Goal: Task Accomplishment & Management: Manage account settings

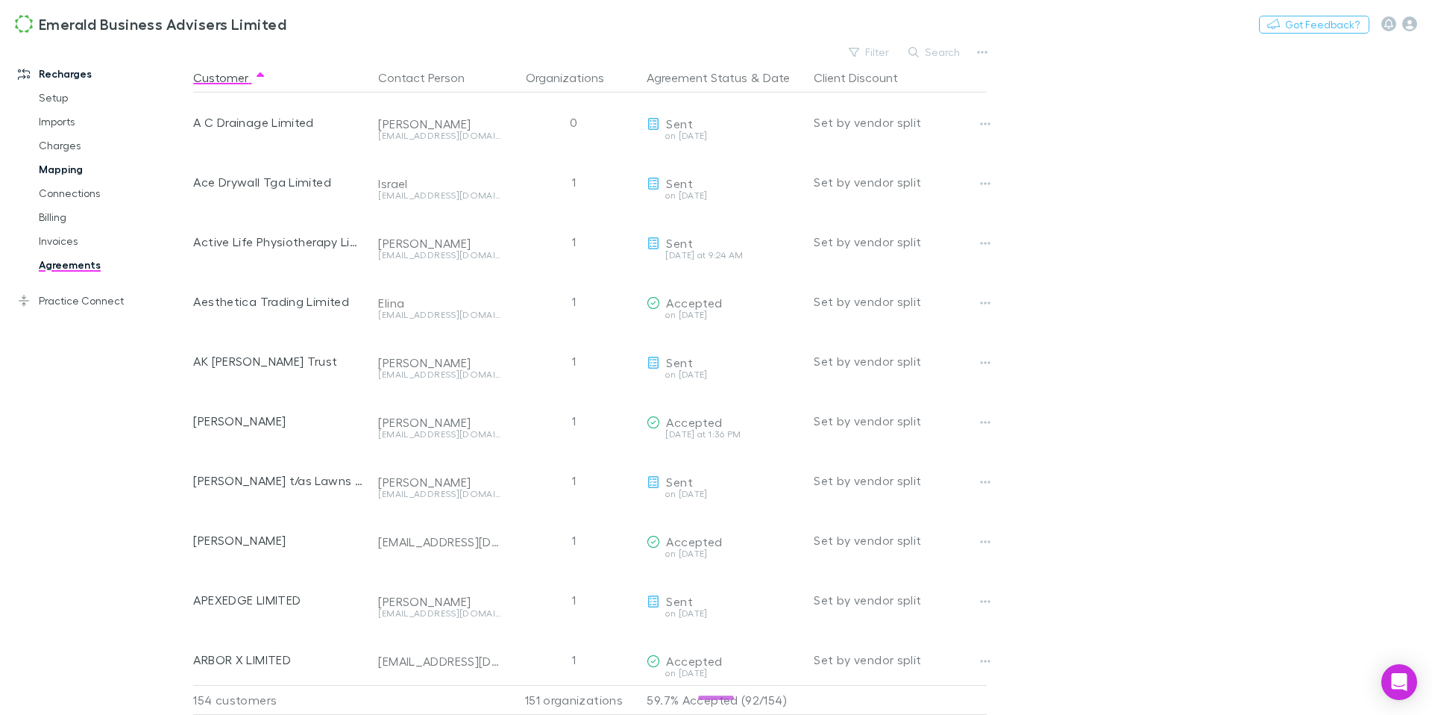
click at [59, 165] on link "Mapping" at bounding box center [107, 169] width 166 height 24
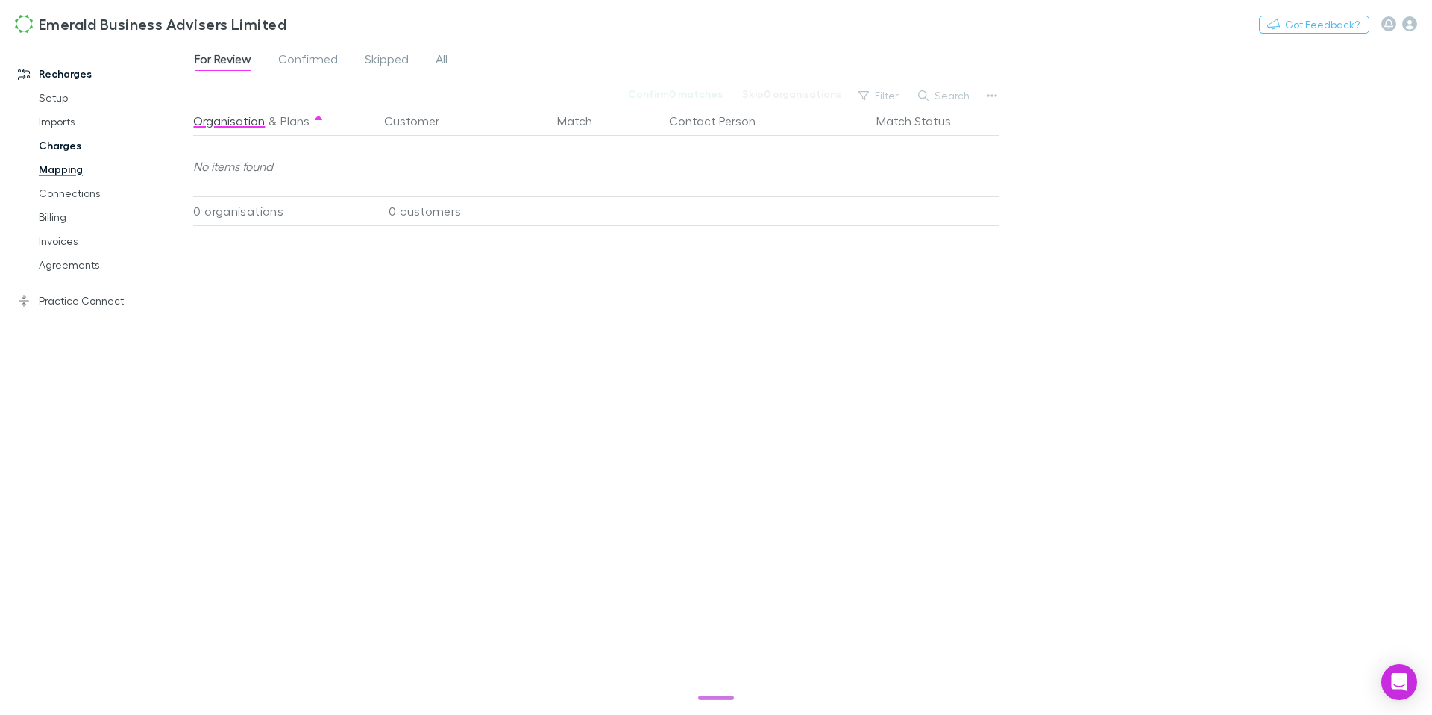
click at [61, 149] on link "Charges" at bounding box center [107, 146] width 166 height 24
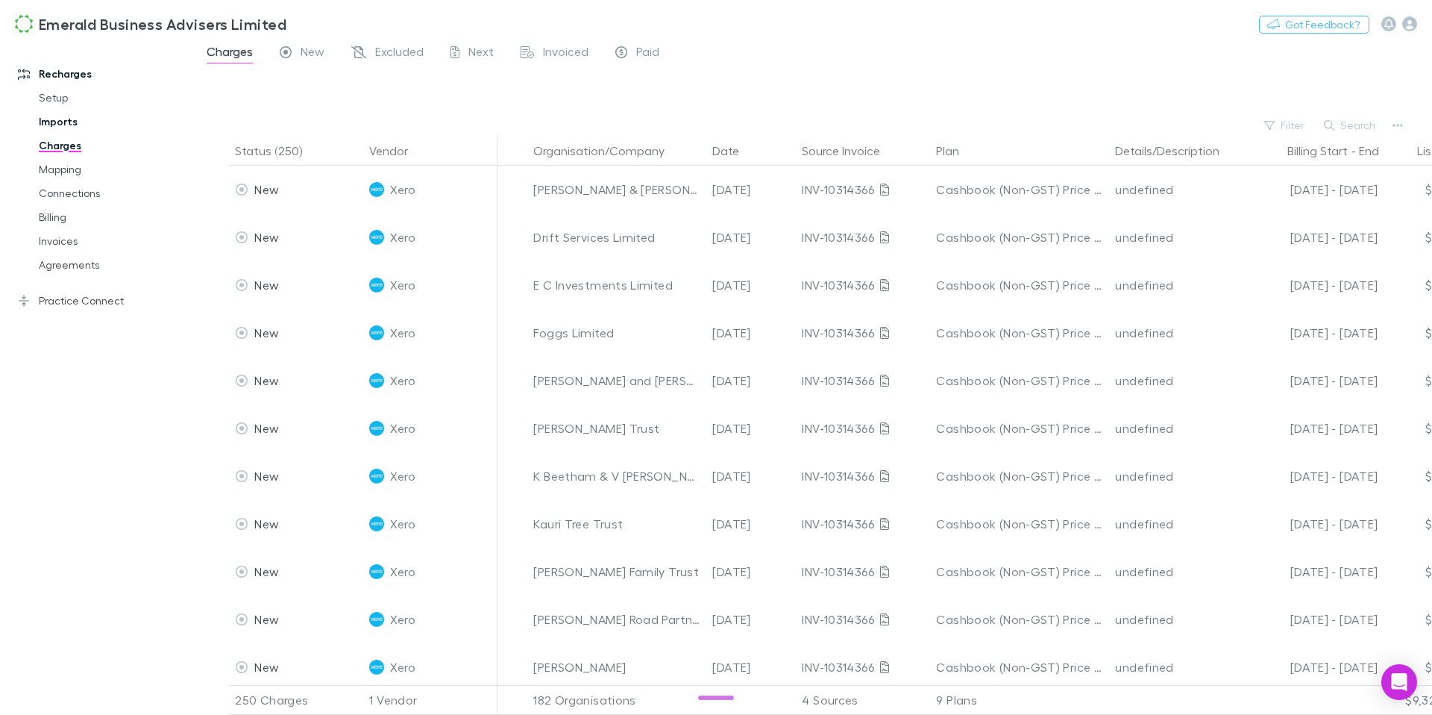
click at [60, 129] on link "Imports" at bounding box center [107, 122] width 166 height 24
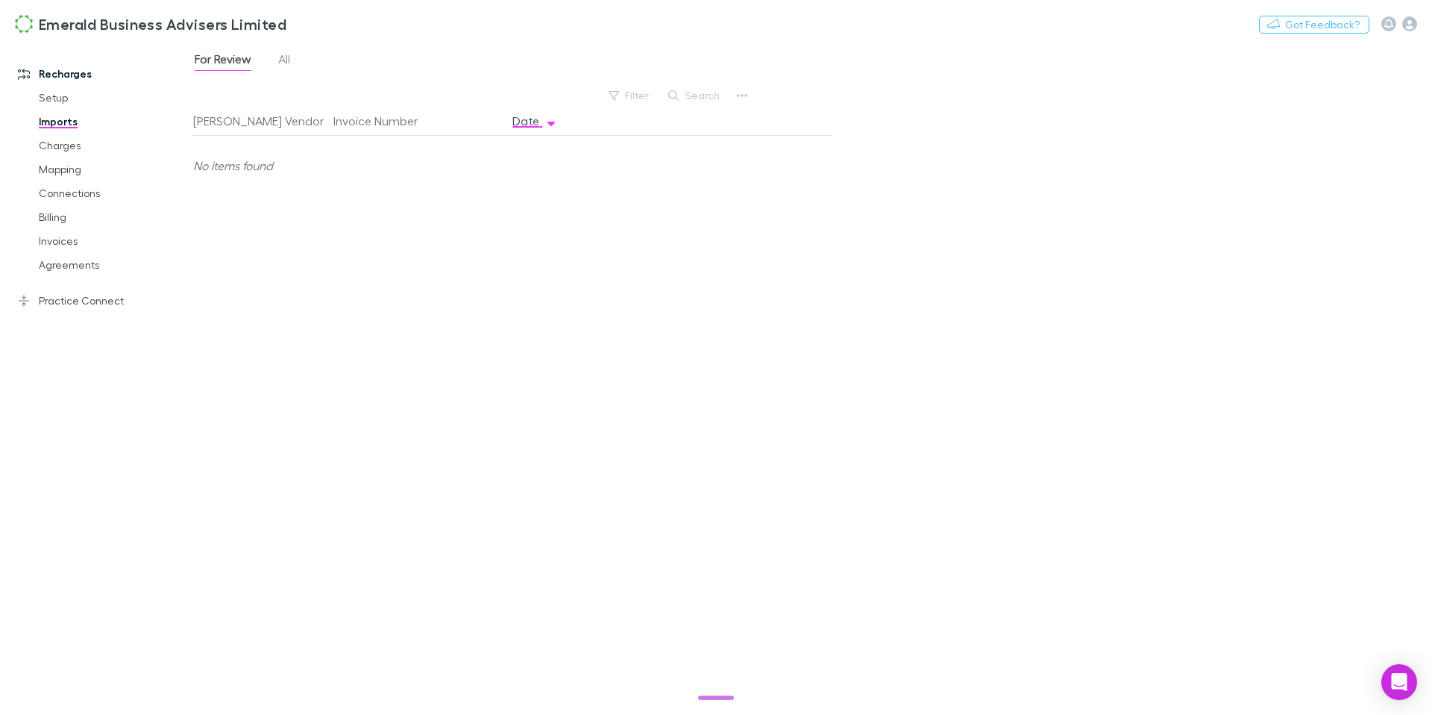
click at [294, 64] on div "For Review All" at bounding box center [248, 61] width 110 height 24
click at [279, 63] on span "All" at bounding box center [284, 60] width 12 height 19
click at [58, 144] on link "Charges" at bounding box center [107, 146] width 166 height 24
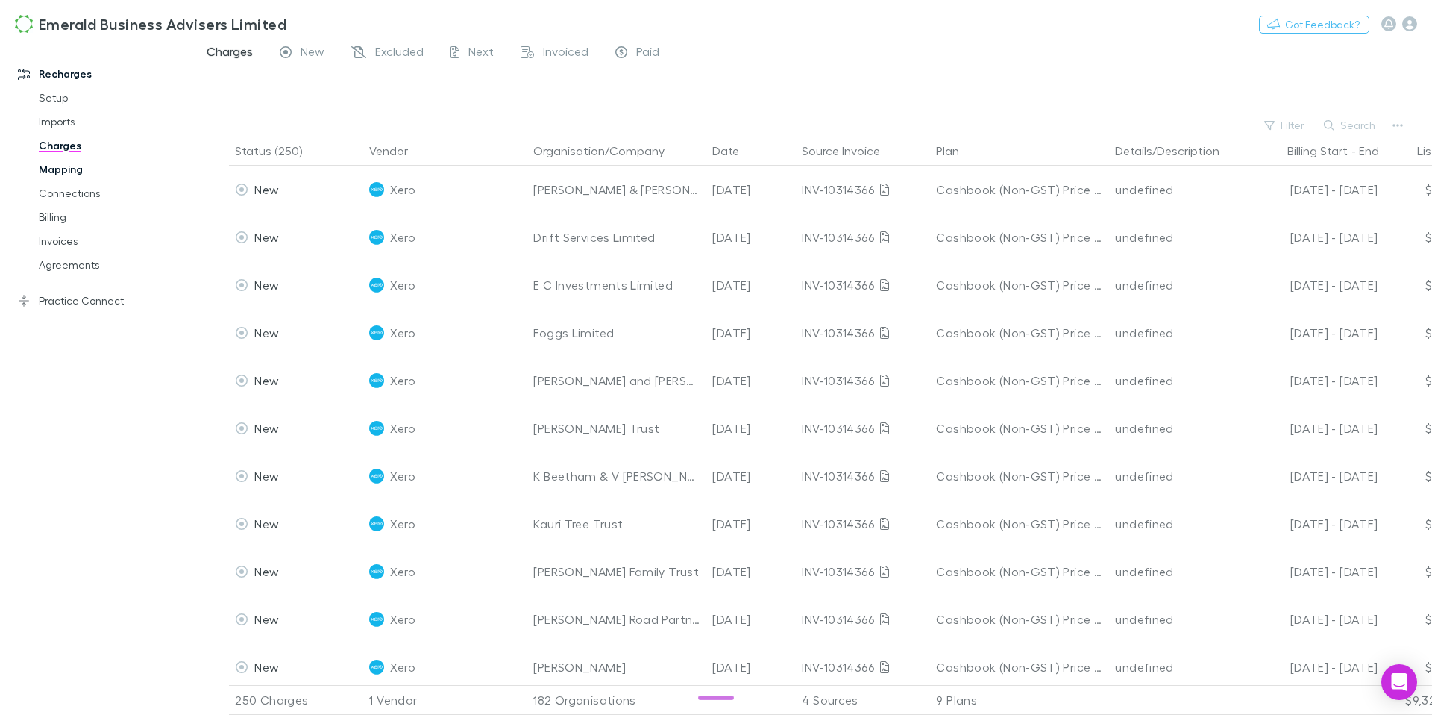
drag, startPoint x: 63, startPoint y: 166, endPoint x: 71, endPoint y: 167, distance: 8.2
click at [63, 167] on link "Mapping" at bounding box center [107, 169] width 166 height 24
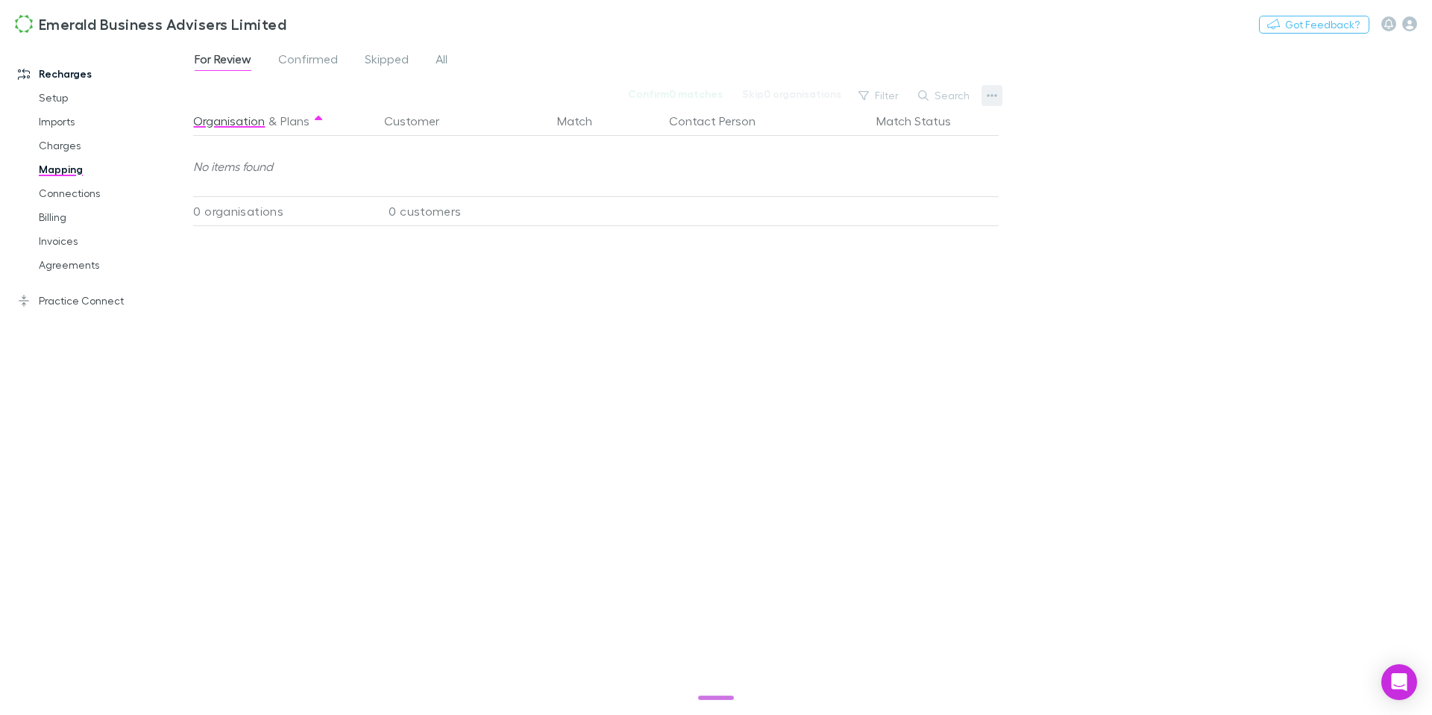
click at [992, 99] on icon "button" at bounding box center [992, 96] width 10 height 12
click at [871, 260] on p "We'll fetch updated and new contacts." at bounding box center [899, 275] width 205 height 32
click at [310, 57] on span "Confirmed" at bounding box center [308, 60] width 60 height 19
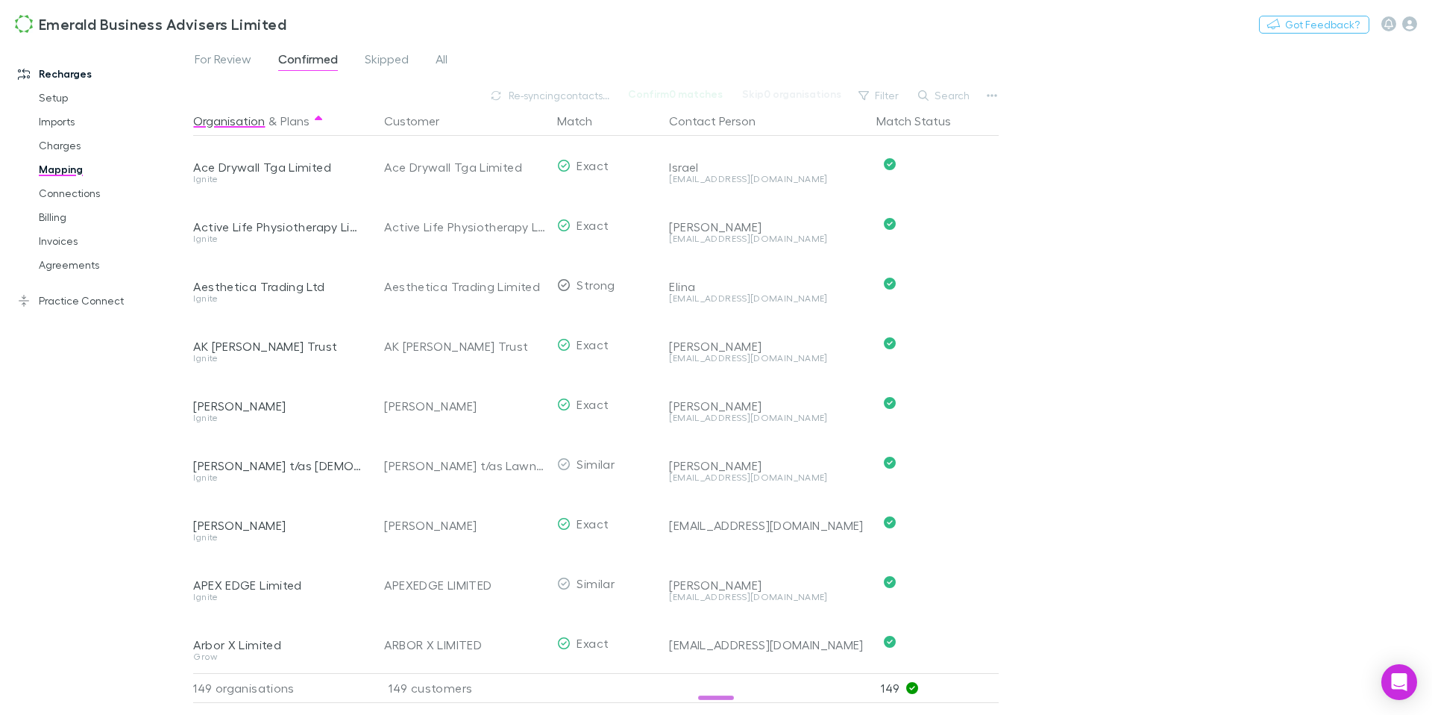
click at [207, 60] on span "For Review" at bounding box center [223, 60] width 57 height 19
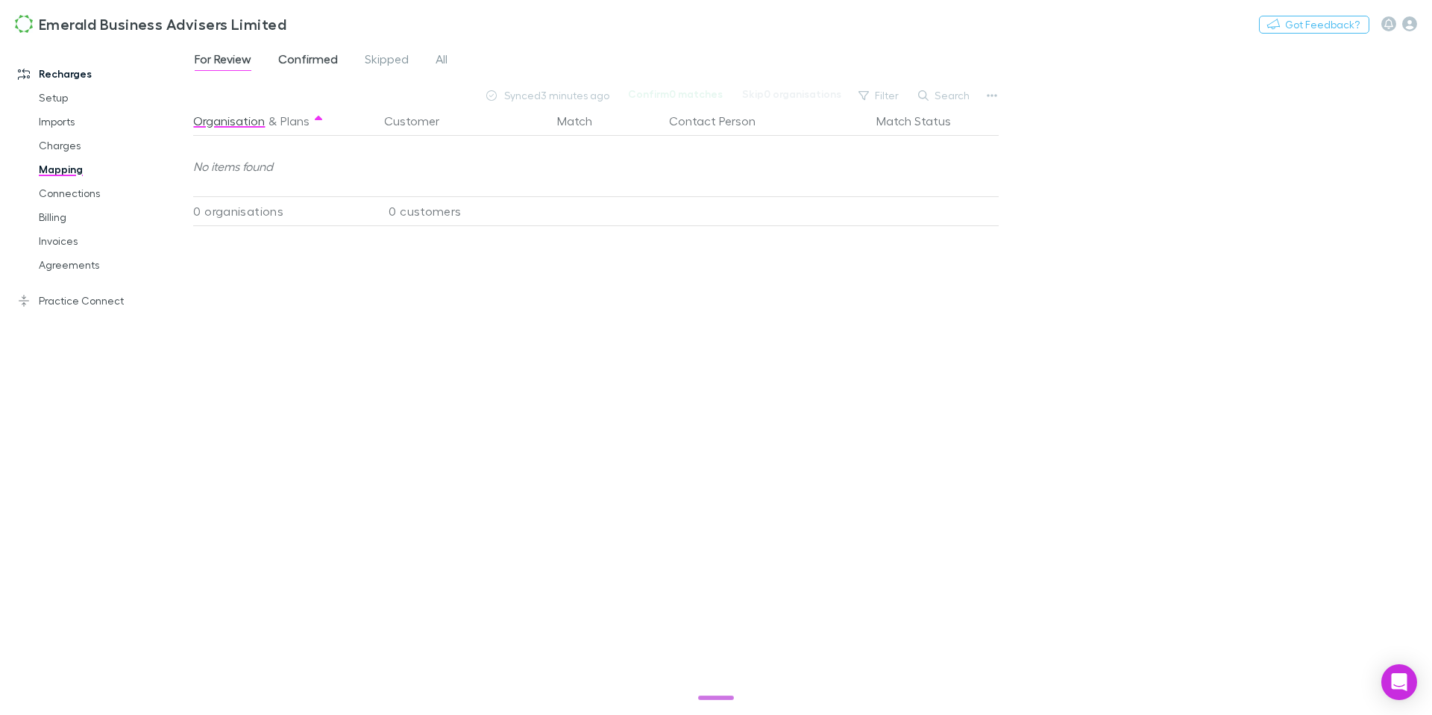
click at [298, 63] on span "Confirmed" at bounding box center [308, 60] width 60 height 19
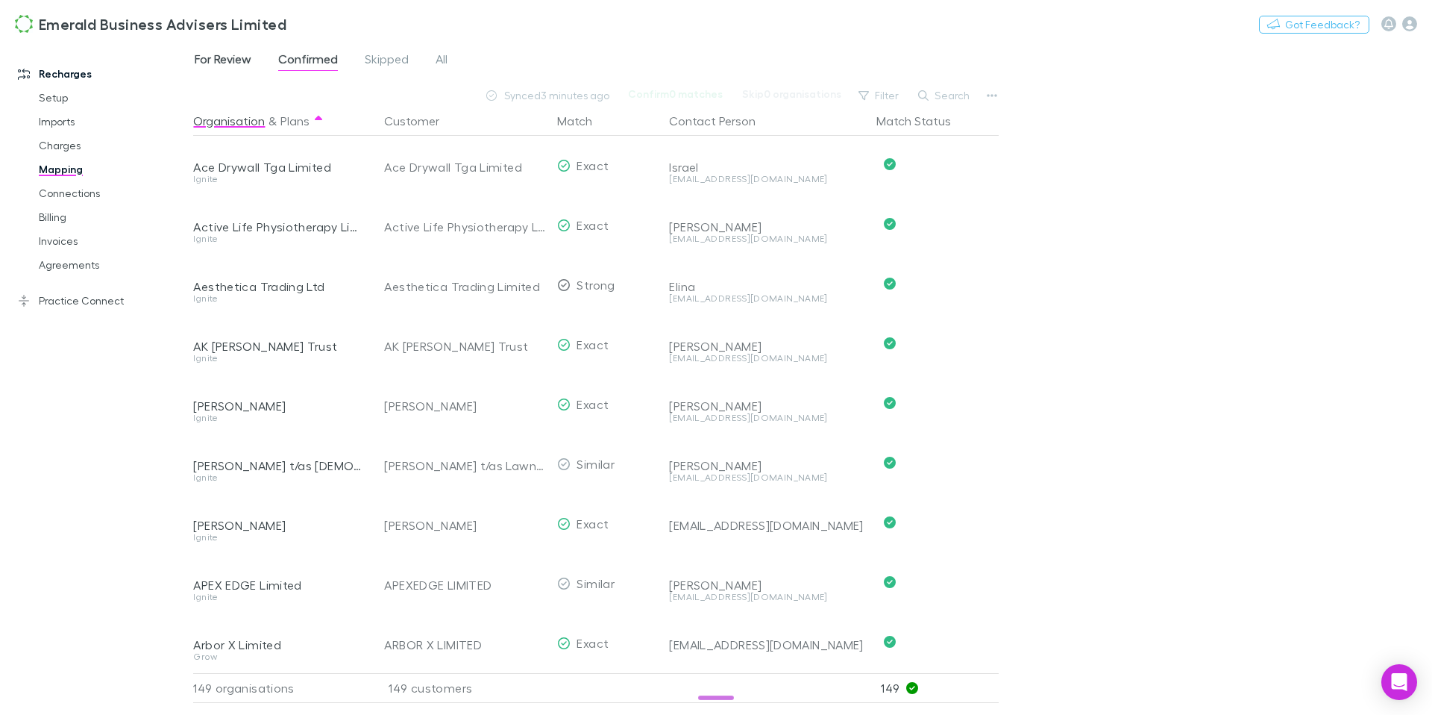
click at [224, 65] on span "For Review" at bounding box center [223, 60] width 57 height 19
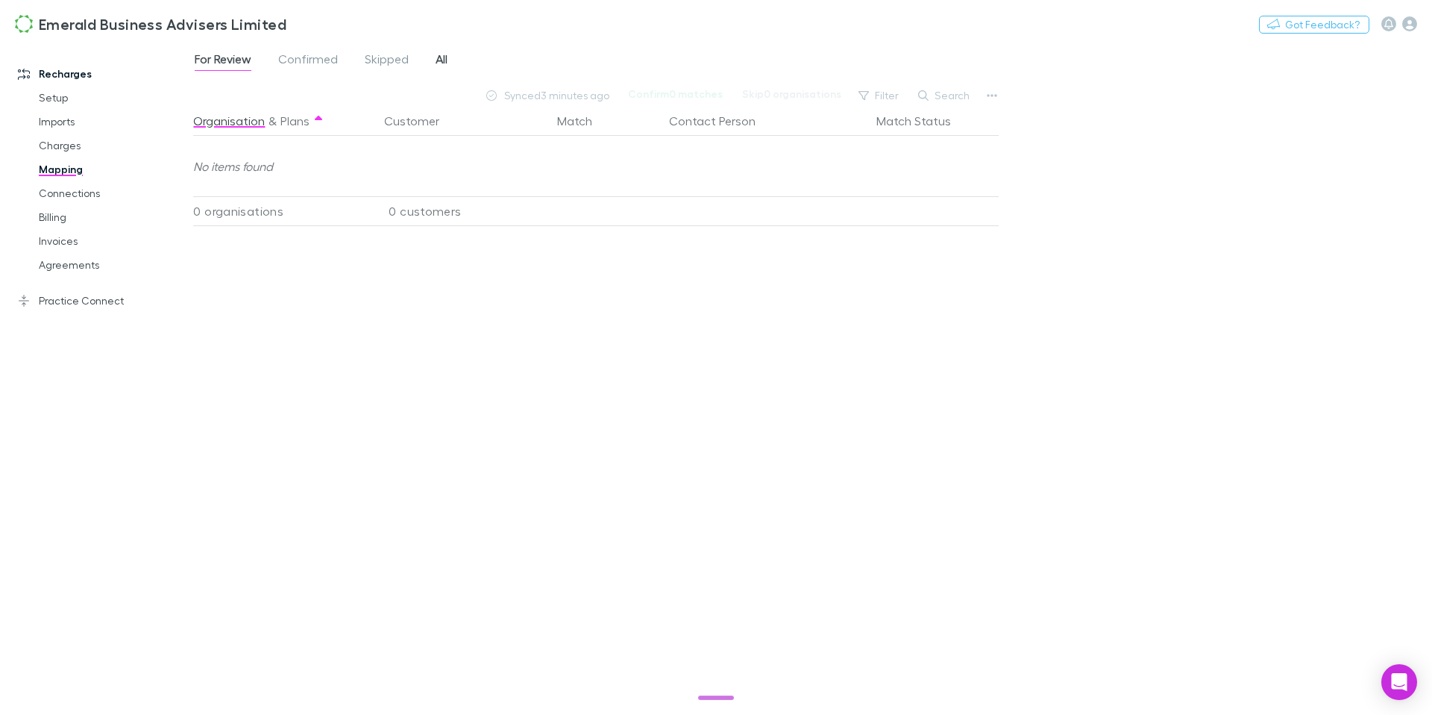
click at [442, 56] on span "All" at bounding box center [442, 60] width 12 height 19
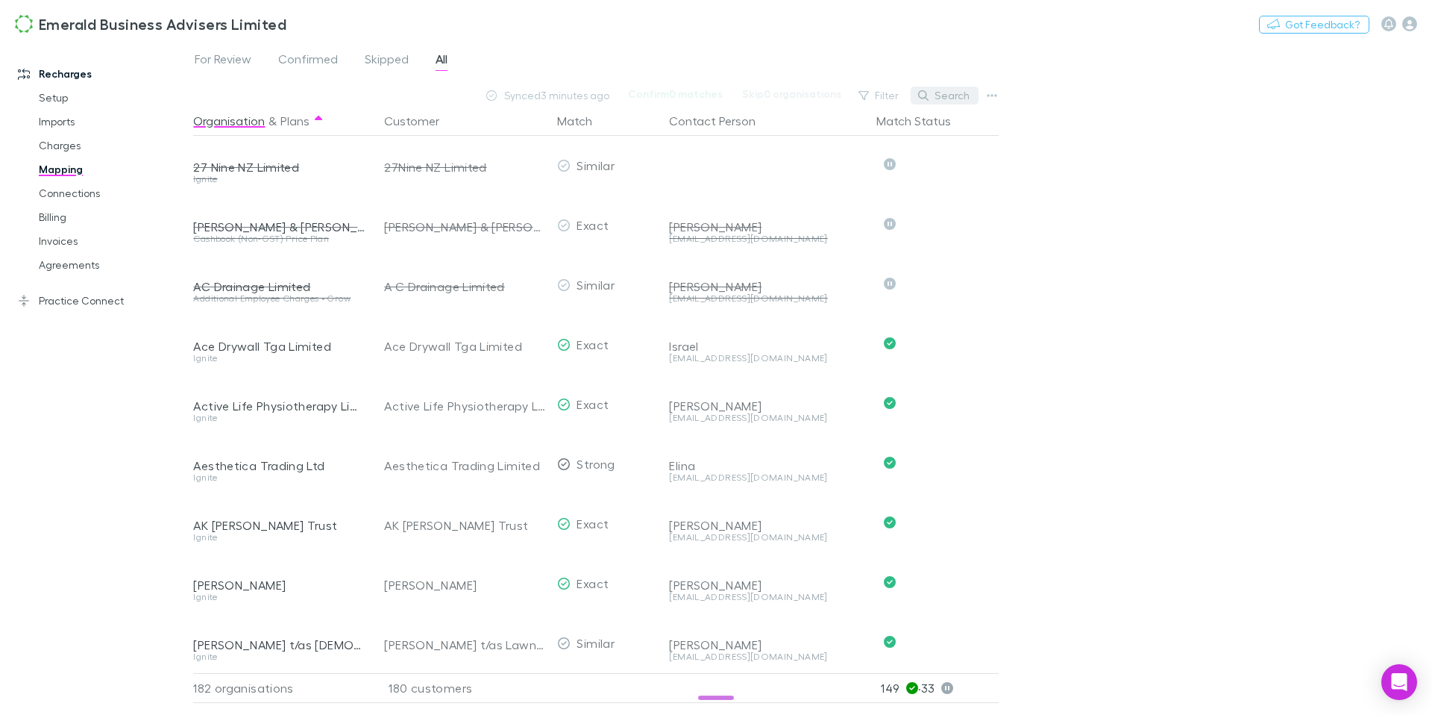
click at [956, 102] on button "Search" at bounding box center [945, 96] width 68 height 18
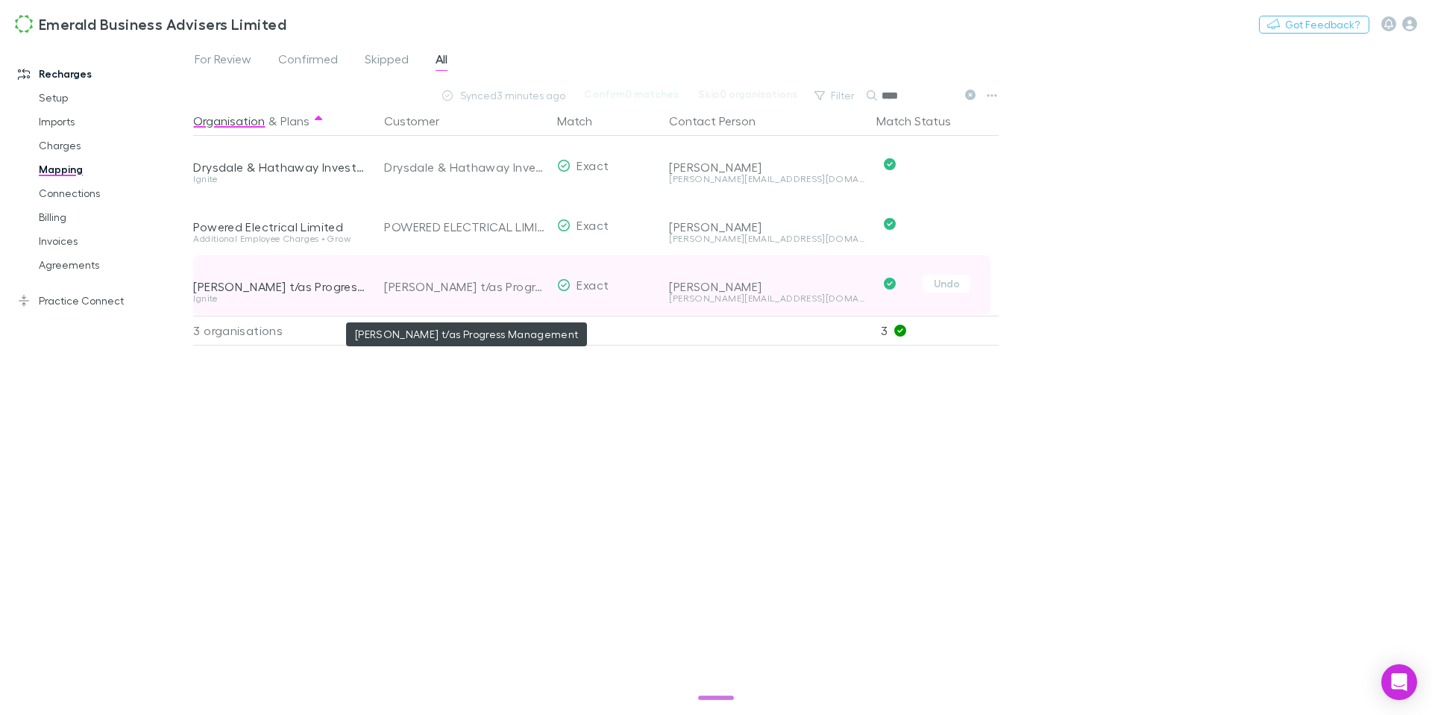
type input "****"
click at [470, 288] on div "[PERSON_NAME] t/as Progress Management" at bounding box center [464, 287] width 161 height 60
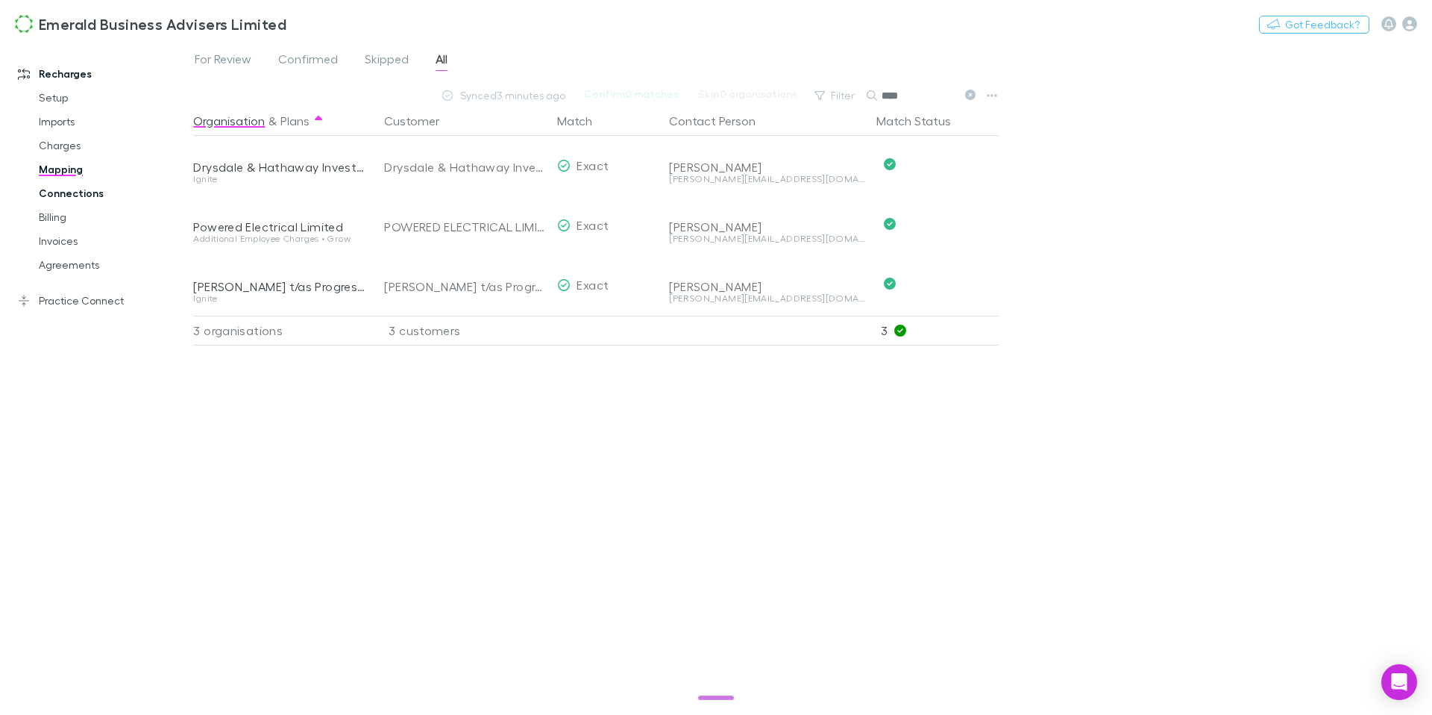
click at [81, 195] on link "Connections" at bounding box center [107, 193] width 166 height 24
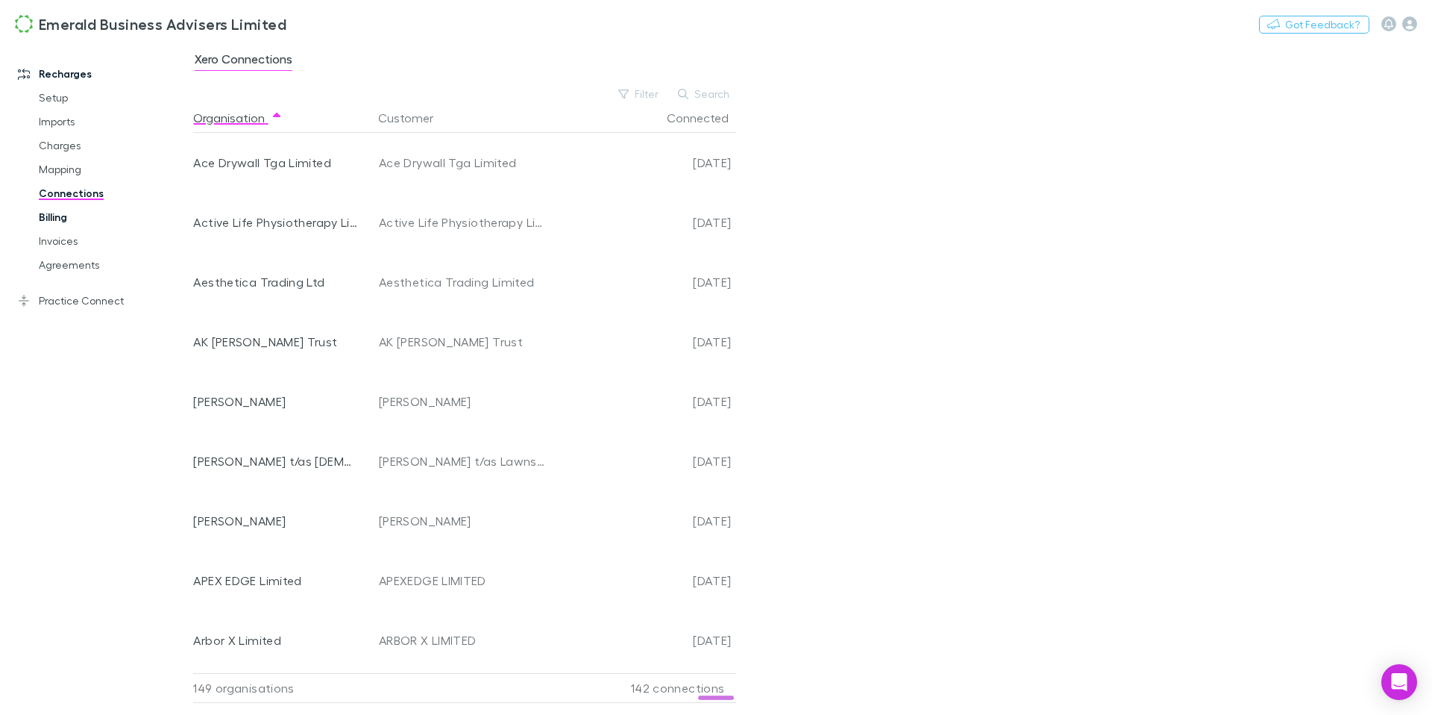
click at [52, 221] on link "Billing" at bounding box center [107, 217] width 166 height 24
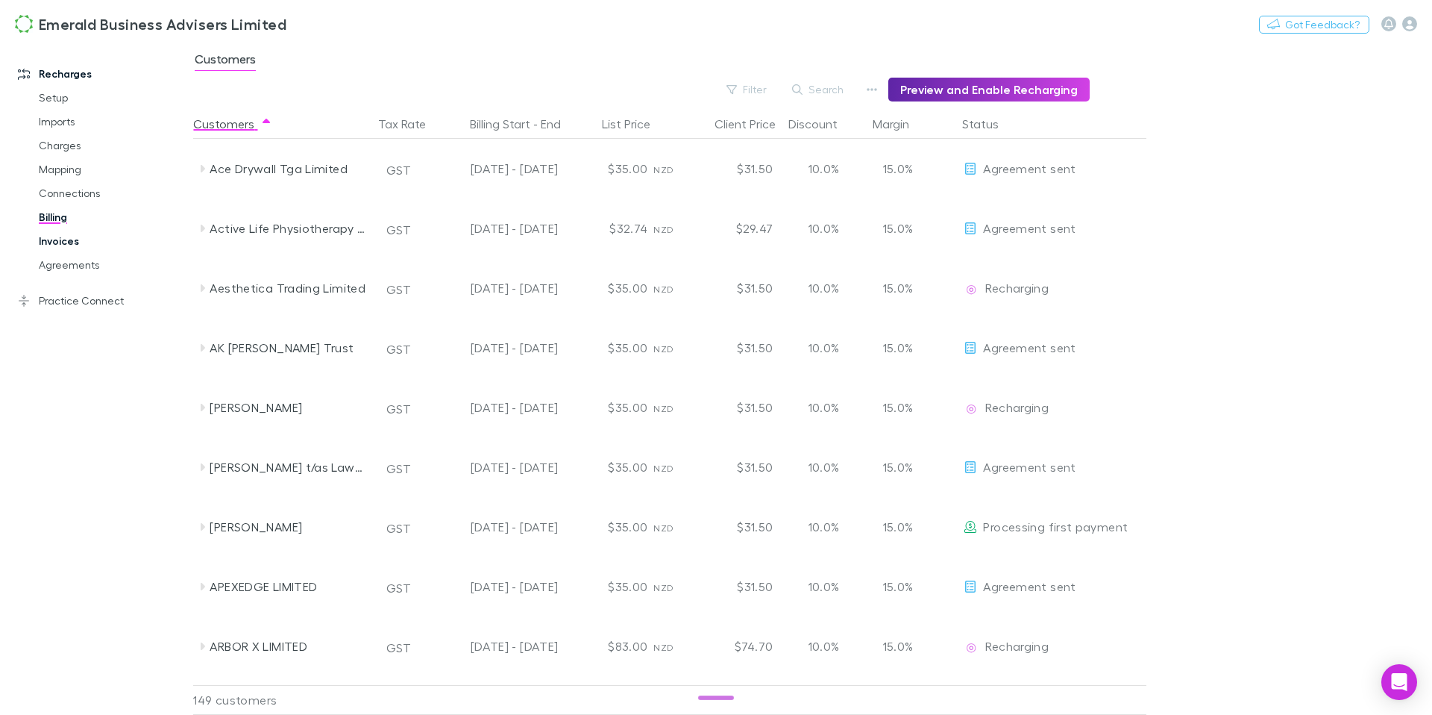
click at [52, 239] on link "Invoices" at bounding box center [107, 241] width 166 height 24
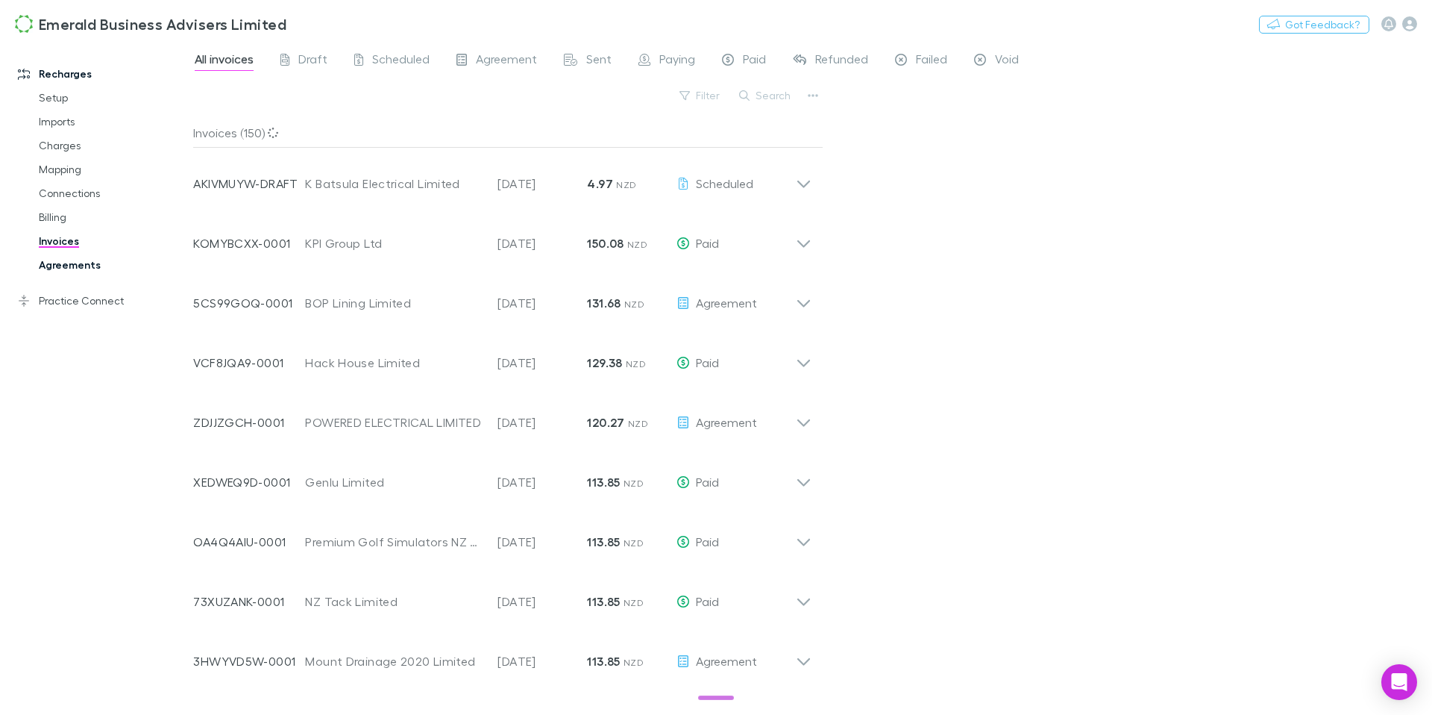
click at [64, 268] on link "Agreements" at bounding box center [107, 265] width 166 height 24
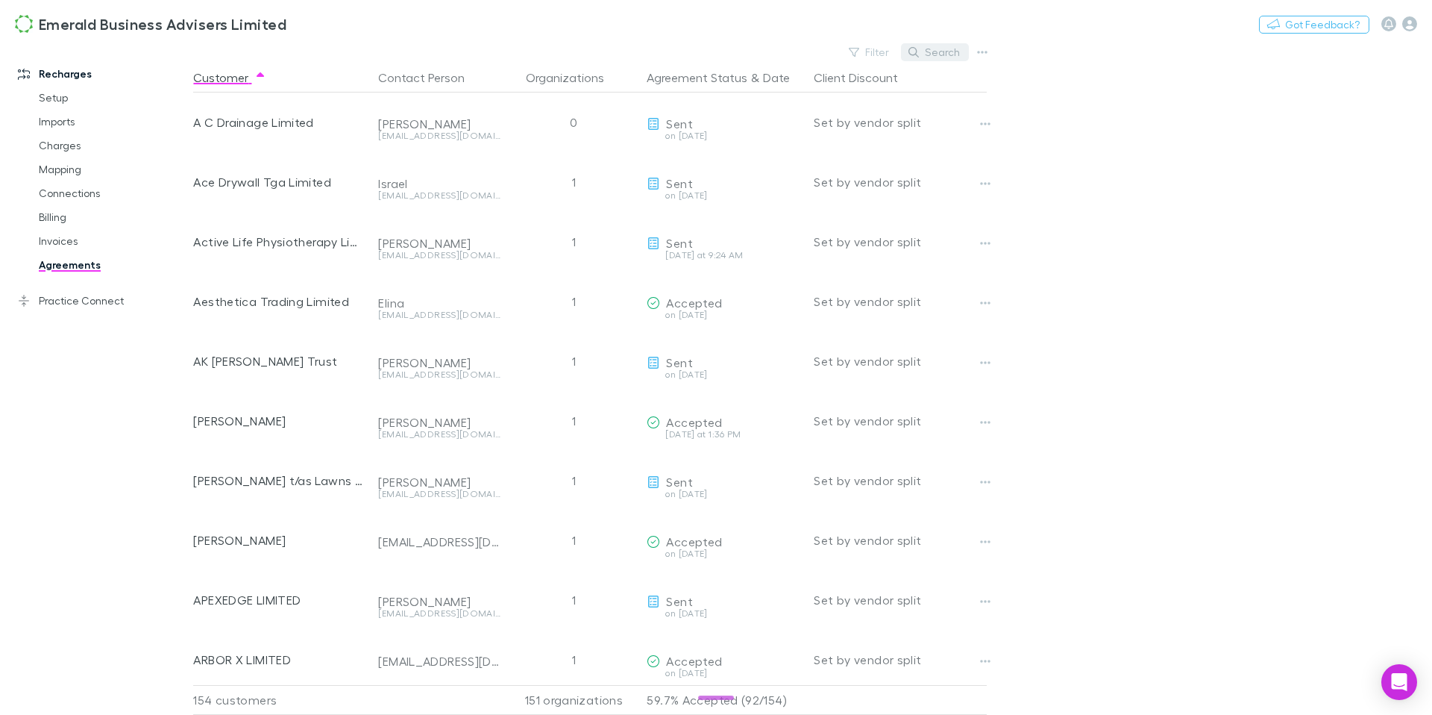
click at [947, 55] on button "Search" at bounding box center [935, 52] width 68 height 18
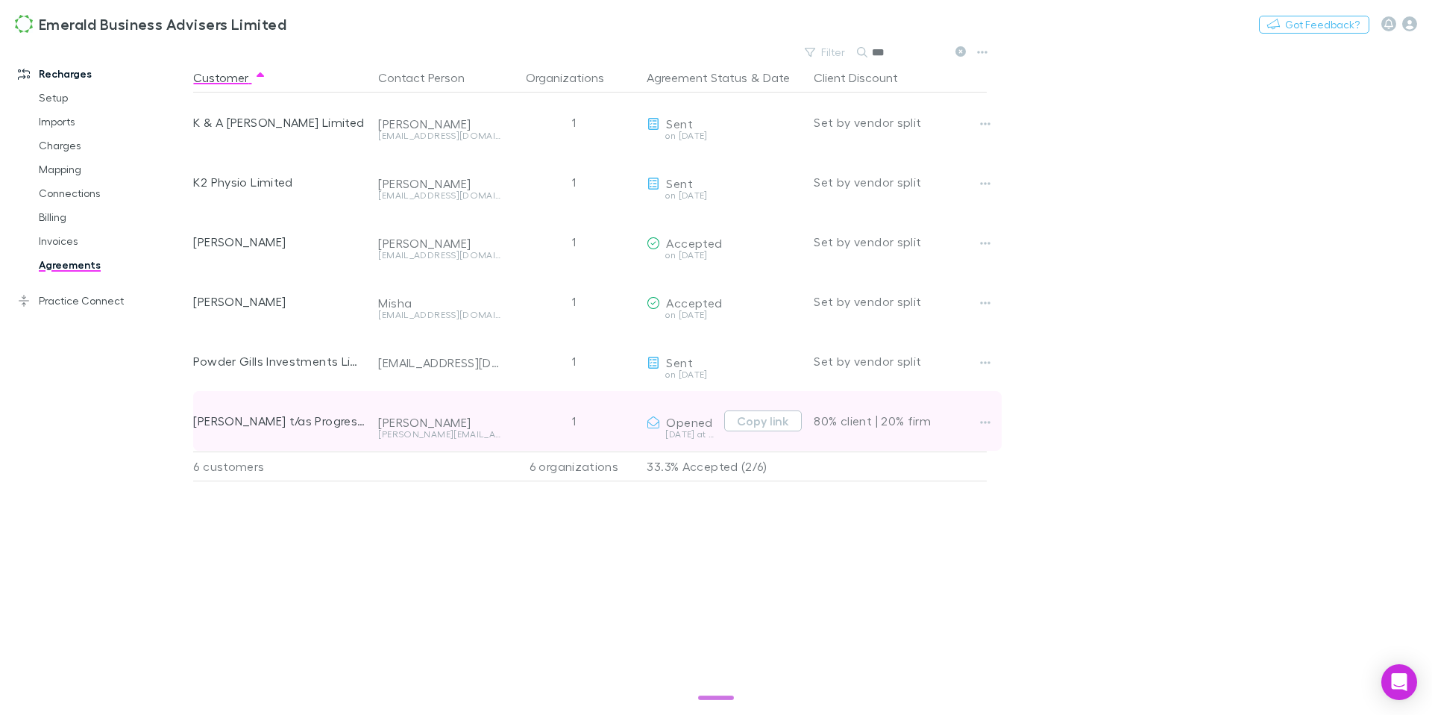
type input "***"
click at [926, 430] on div "80% client | 20% firm" at bounding box center [900, 421] width 173 height 60
